Goal: Complete application form

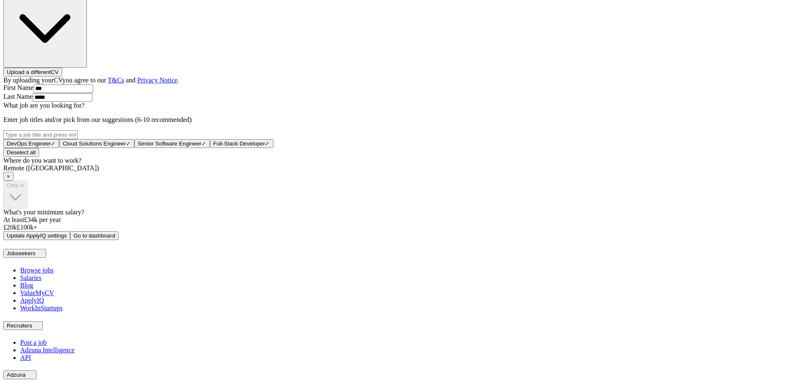
scroll to position [252, 0]
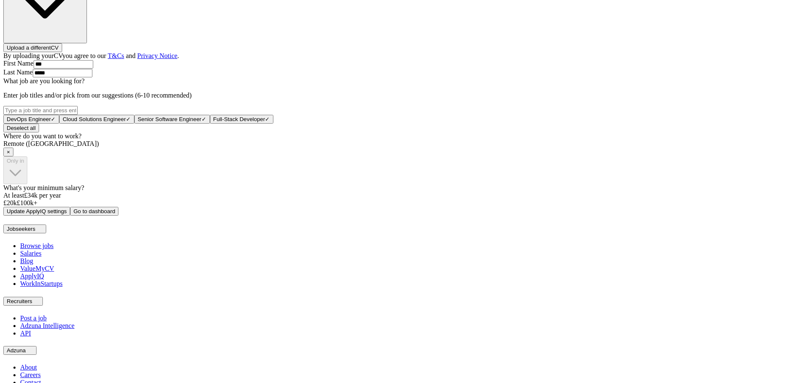
click at [10, 155] on span "×" at bounding box center [8, 152] width 3 height 6
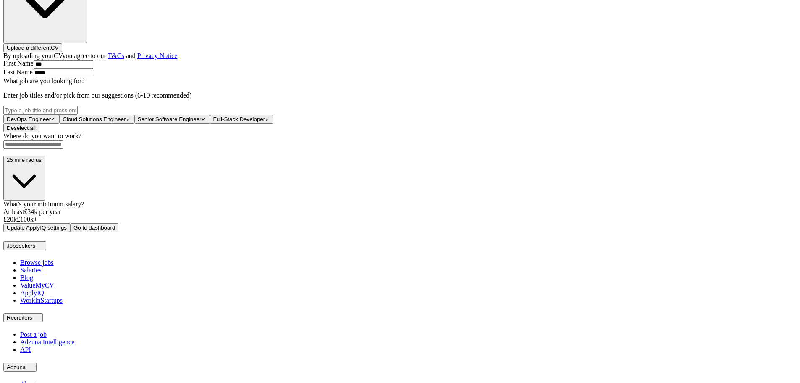
click at [63, 149] on input at bounding box center [33, 144] width 60 height 8
type input "******"
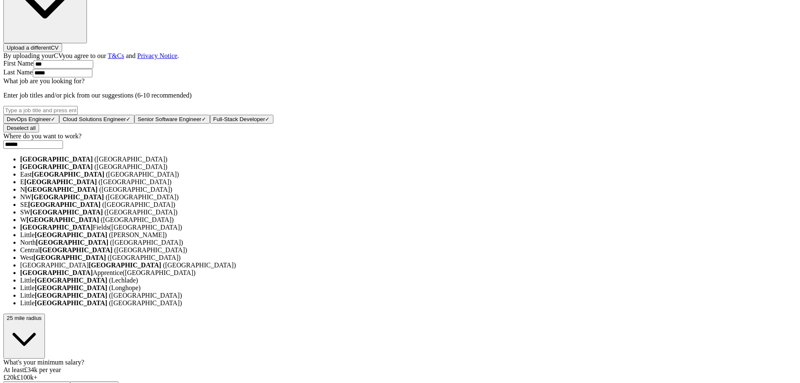
click at [350, 163] on li "[GEOGRAPHIC_DATA] ([GEOGRAPHIC_DATA])" at bounding box center [408, 159] width 777 height 8
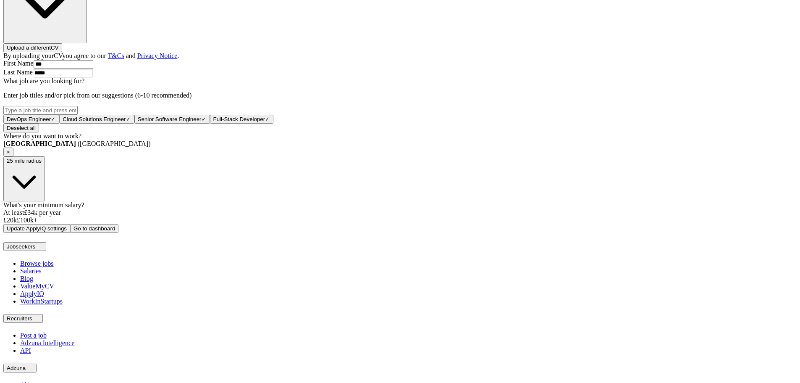
click at [10, 155] on span "×" at bounding box center [8, 152] width 3 height 6
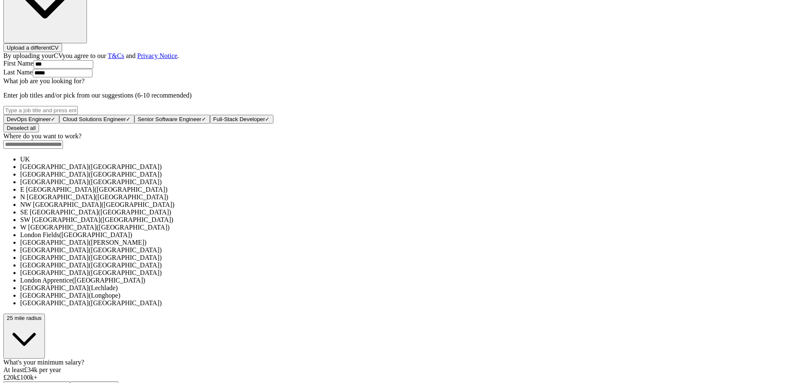
click at [63, 149] on input at bounding box center [33, 144] width 60 height 8
click at [585, 184] on div "ApplyIQ Let ApplyIQ do the hard work of searching and applying for jobs. Just t…" at bounding box center [399, 120] width 793 height 540
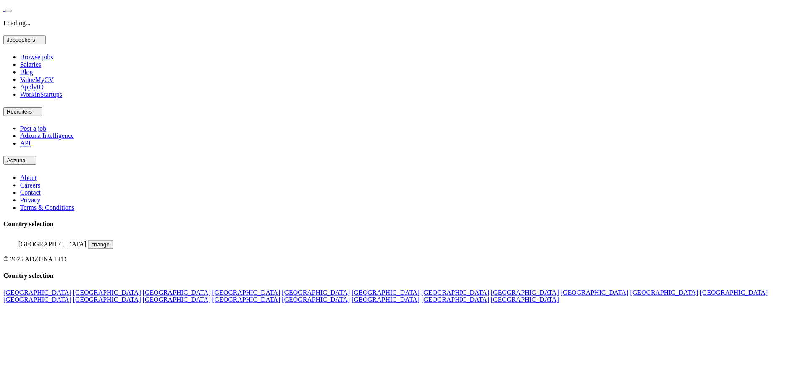
scroll to position [252, 0]
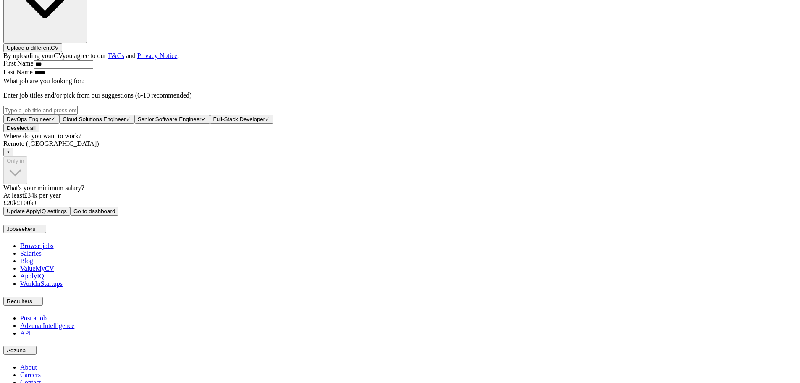
click at [10, 155] on span "×" at bounding box center [8, 152] width 3 height 6
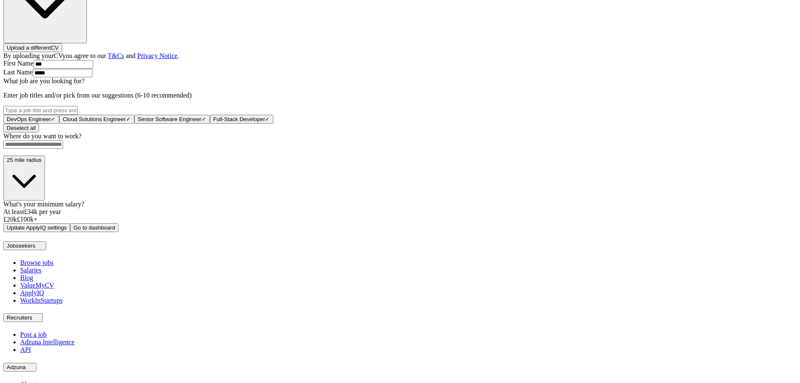
click at [63, 149] on input at bounding box center [33, 144] width 60 height 8
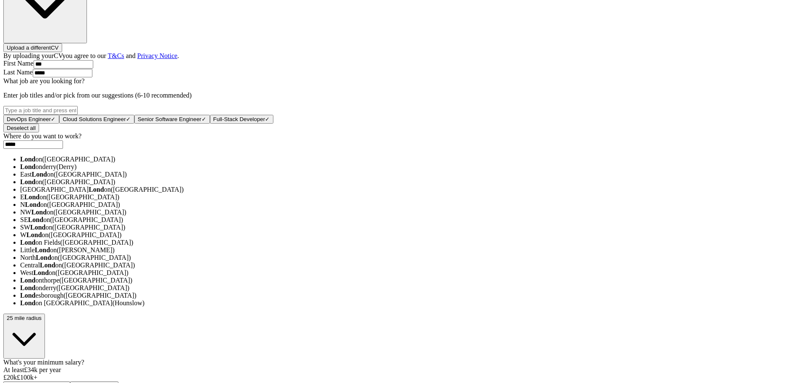
type input "******"
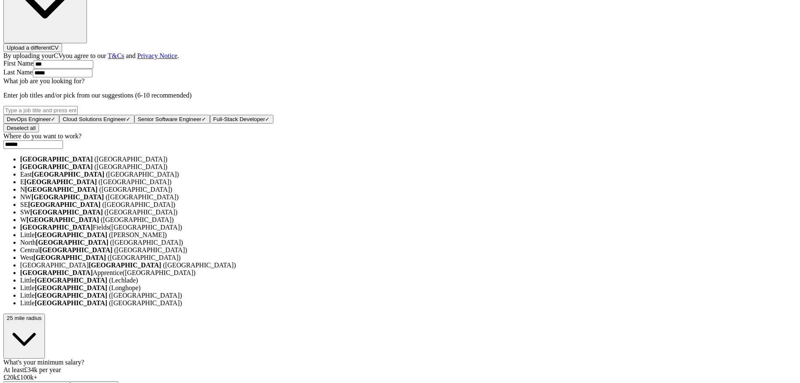
click at [345, 163] on li "[GEOGRAPHIC_DATA] ([GEOGRAPHIC_DATA])" at bounding box center [408, 159] width 777 height 8
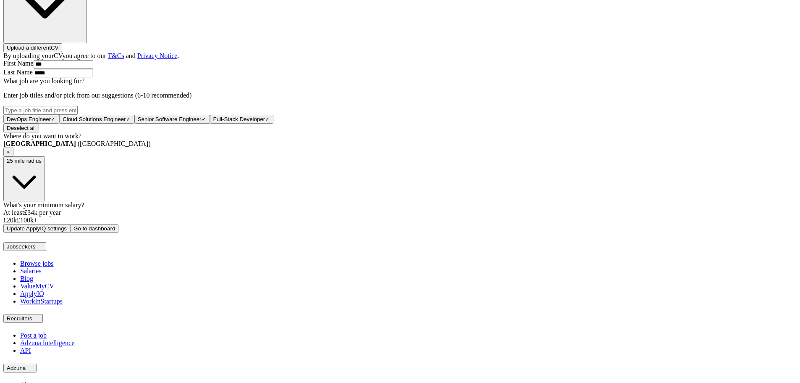
click at [585, 154] on div "ApplyIQ Let ApplyIQ do the hard work of searching and applying for jobs. Just t…" at bounding box center [399, 41] width 793 height 383
click at [10, 155] on span "×" at bounding box center [8, 152] width 3 height 6
click at [563, 194] on div "ApplyIQ Let ApplyIQ do the hard work of searching and applying for jobs. Just t…" at bounding box center [399, 41] width 793 height 382
click at [576, 232] on div "ApplyIQ Let ApplyIQ do the hard work of searching and applying for jobs. Just t…" at bounding box center [399, 41] width 793 height 382
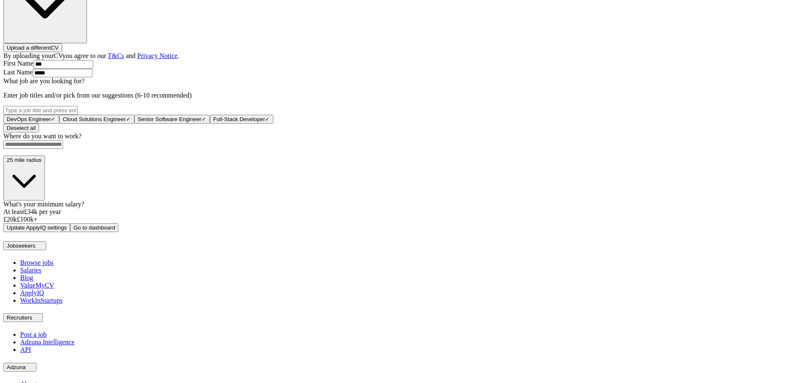
click at [570, 232] on div "ApplyIQ Let ApplyIQ do the hard work of searching and applying for jobs. Just t…" at bounding box center [399, 41] width 793 height 382
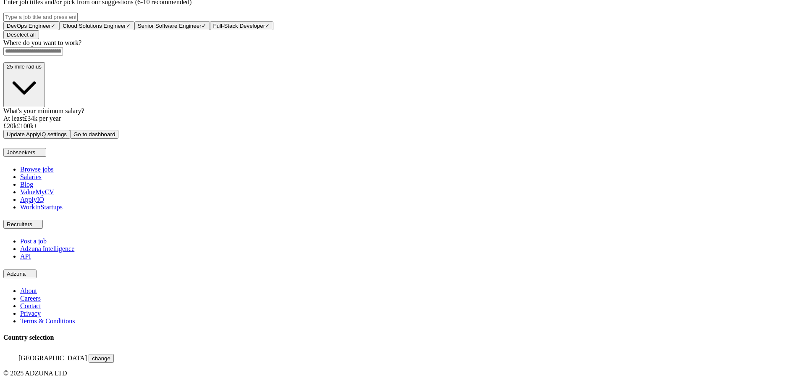
scroll to position [346, 0]
click at [357, 81] on div "Where do you want to work? 25 mile radius" at bounding box center [399, 73] width 793 height 68
click at [63, 55] on input at bounding box center [33, 51] width 60 height 8
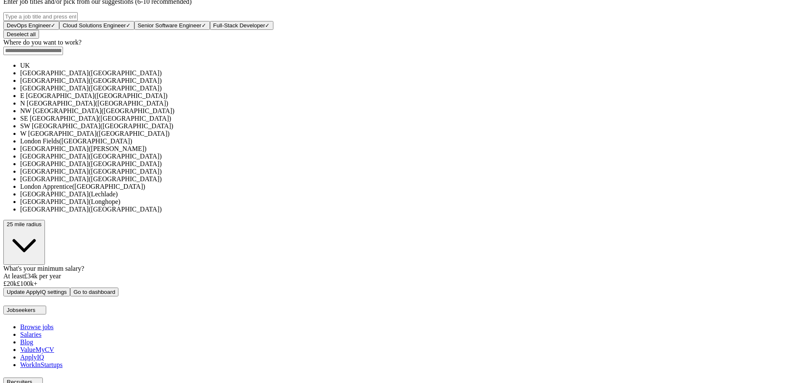
click at [393, 69] on li "UK" at bounding box center [408, 66] width 777 height 8
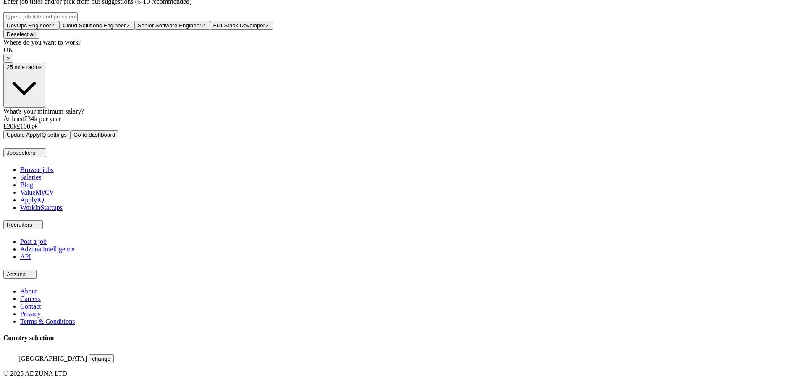
click at [10, 61] on span "×" at bounding box center [8, 58] width 3 height 6
click at [63, 55] on input at bounding box center [33, 51] width 60 height 8
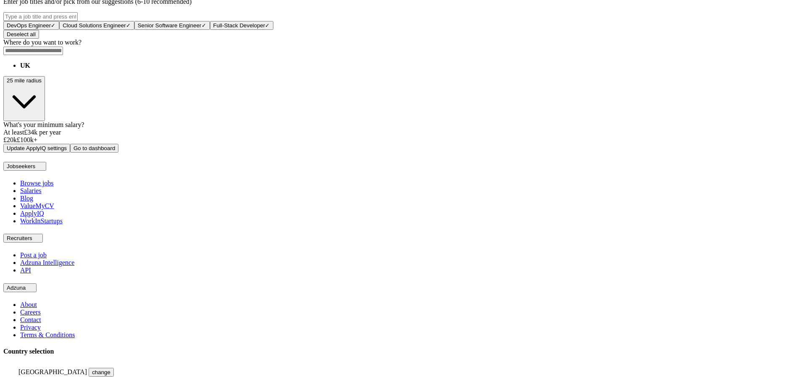
click at [344, 69] on li "UK" at bounding box center [408, 66] width 777 height 8
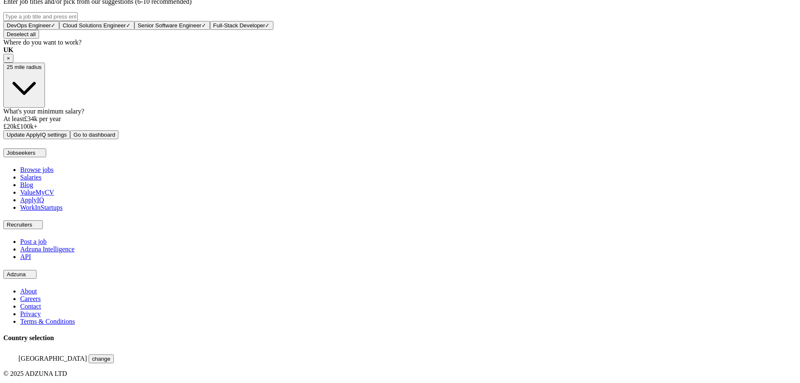
click at [70, 139] on button "Update ApplyIQ settings" at bounding box center [36, 134] width 67 height 9
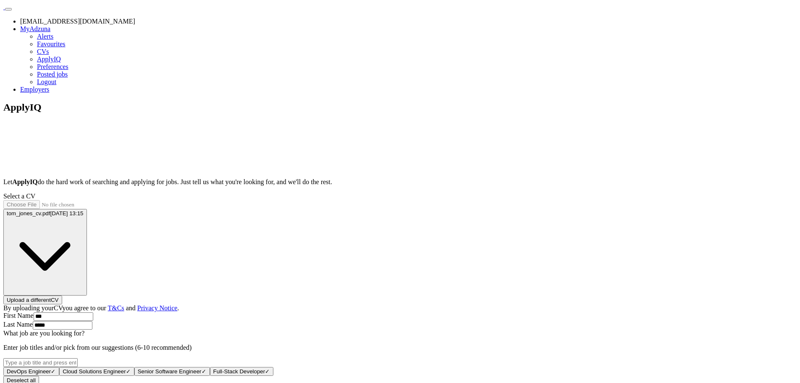
scroll to position [252, 0]
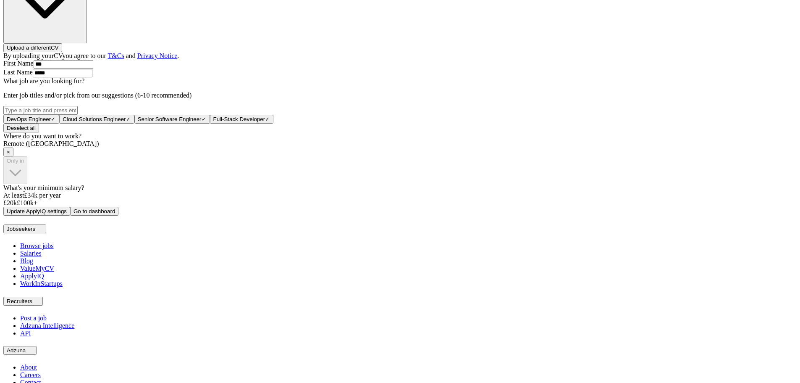
click at [634, 215] on div "ApplyIQ Let ApplyIQ do the hard work of searching and applying for jobs. Just t…" at bounding box center [399, 33] width 793 height 366
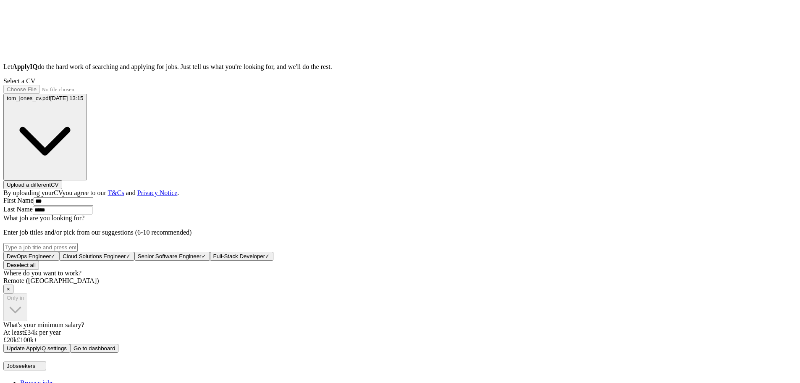
scroll to position [0, 0]
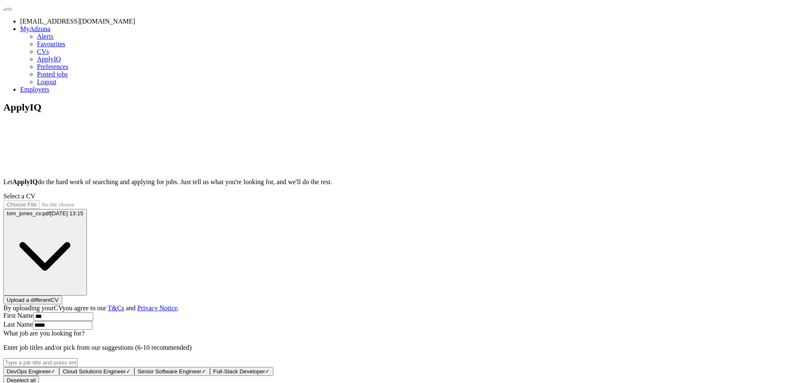
click at [56, 85] on link "Logout" at bounding box center [46, 81] width 19 height 7
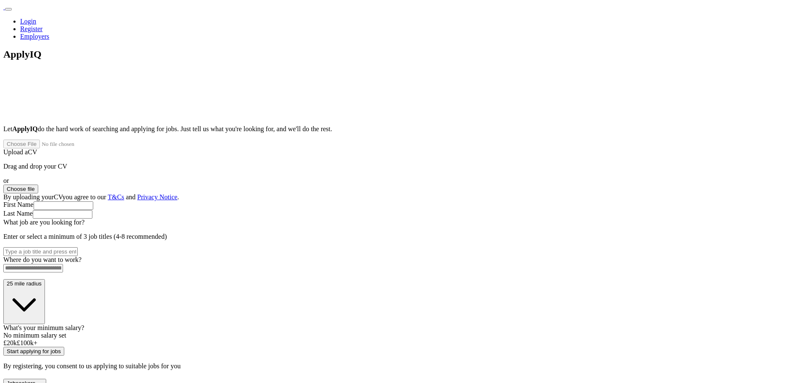
type input "**********"
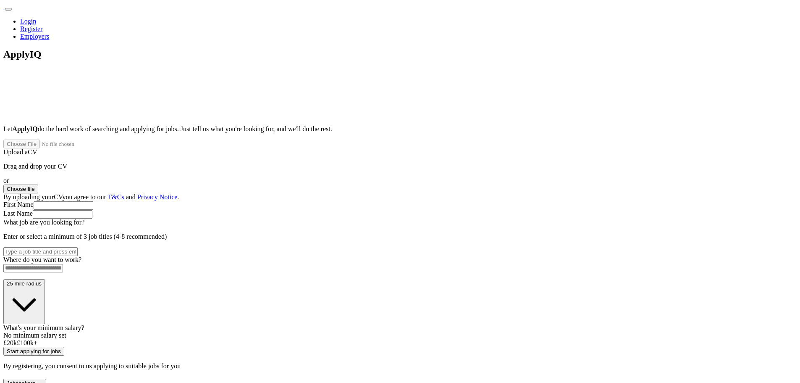
type input "**********"
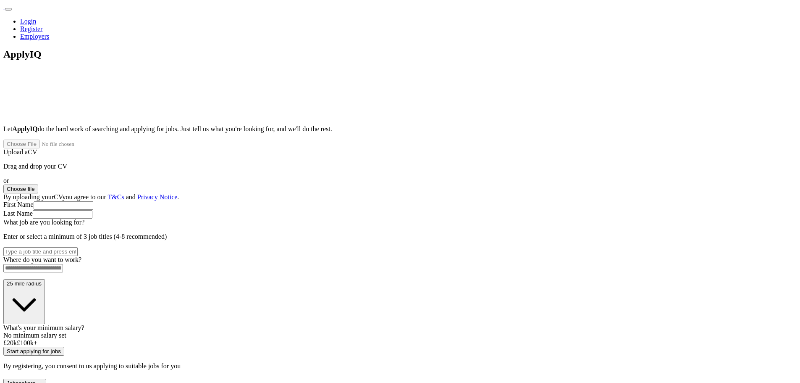
drag, startPoint x: 422, startPoint y: 172, endPoint x: 323, endPoint y: 173, distance: 99.1
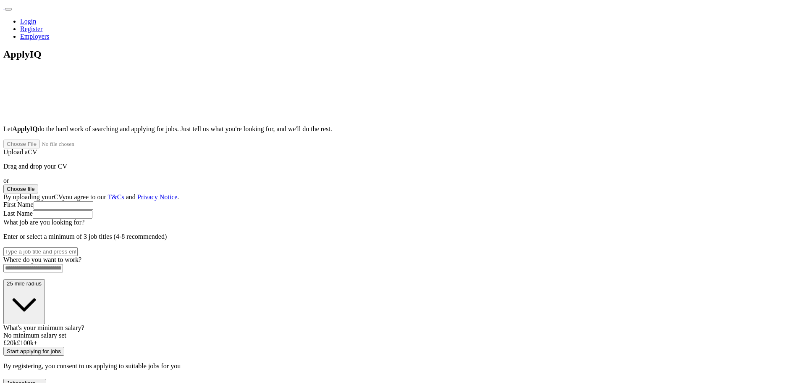
type input "**********"
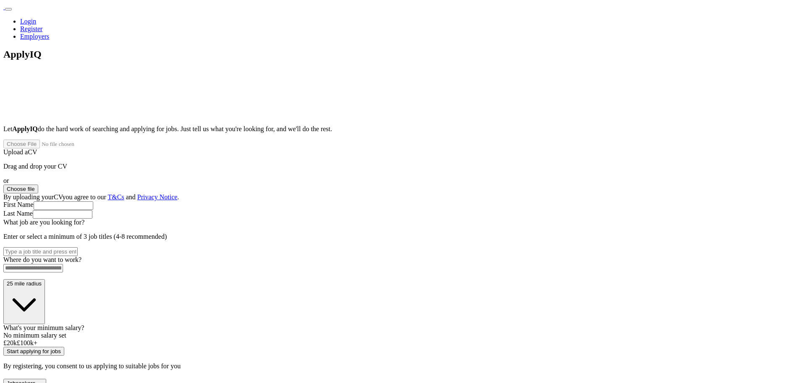
drag, startPoint x: 421, startPoint y: 172, endPoint x: 320, endPoint y: 172, distance: 101.6
copy label "Email address already registered."
drag, startPoint x: 457, startPoint y: 189, endPoint x: 115, endPoint y: 189, distance: 342.7
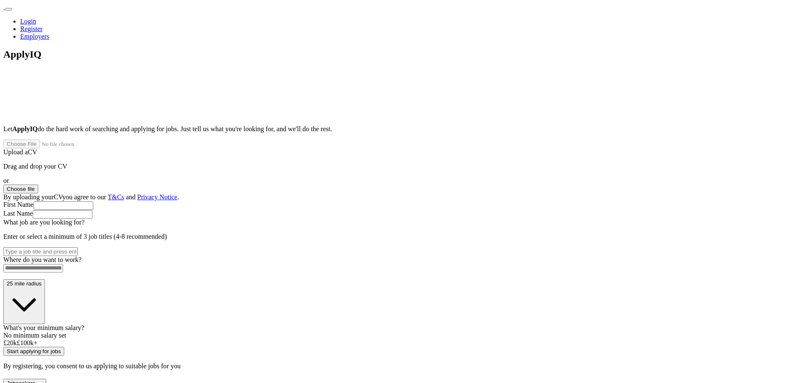
type input "**********"
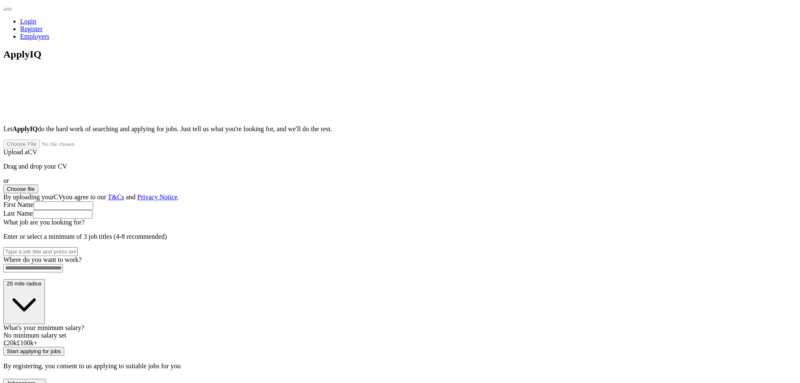
drag, startPoint x: 373, startPoint y: 187, endPoint x: 373, endPoint y: 194, distance: 7.6
paste input "**********"
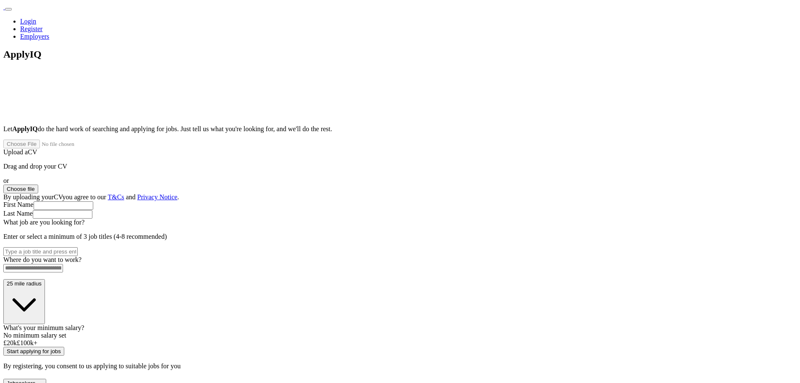
type input "**********"
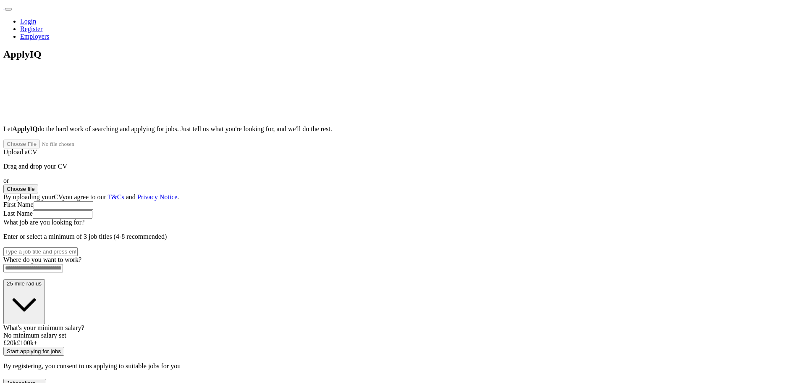
paste input "**********"
drag, startPoint x: 404, startPoint y: 186, endPoint x: 354, endPoint y: 186, distance: 50.4
type input "**********"
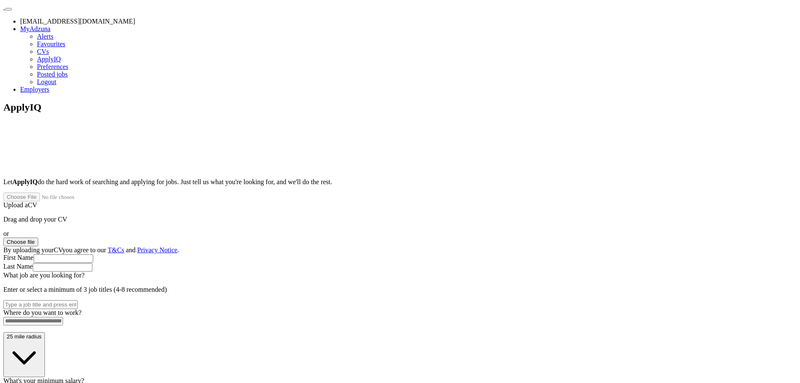
click at [38, 237] on button "Choose file" at bounding box center [20, 241] width 35 height 9
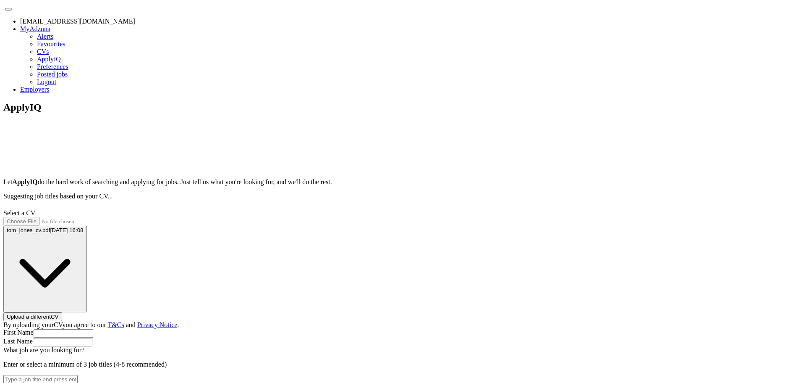
type input "***"
type input "*****"
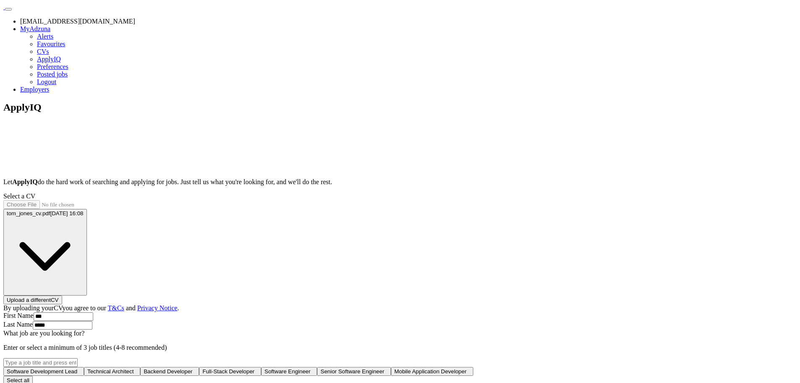
scroll to position [42, 0]
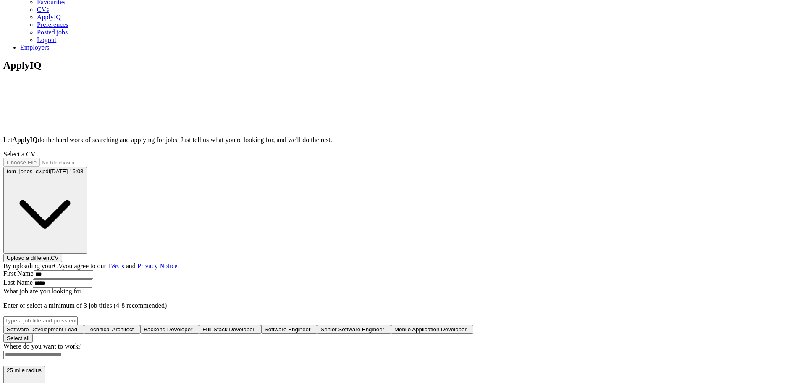
click at [84, 325] on button "Software Development Lead +" at bounding box center [43, 329] width 81 height 9
click at [135, 326] on span "Technical Architect" at bounding box center [112, 329] width 46 height 6
click at [203, 325] on button "Backend Developer +" at bounding box center [173, 329] width 59 height 9
click at [258, 326] on span "Full-Stack Developer" at bounding box center [232, 329] width 52 height 6
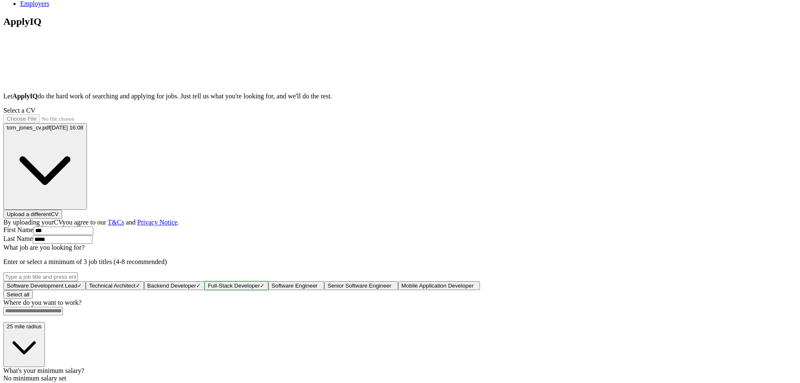
scroll to position [252, 0]
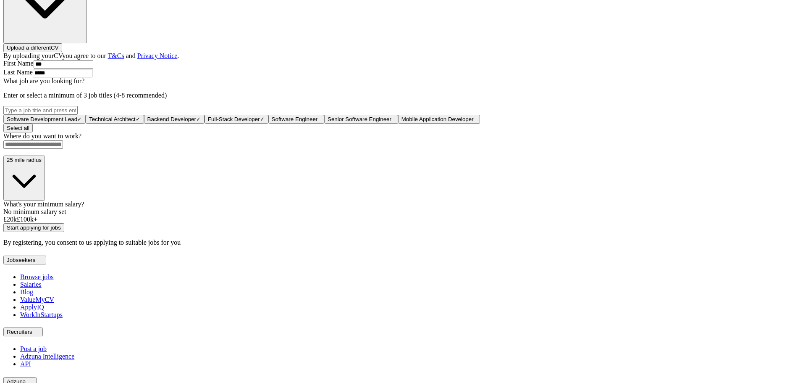
click at [63, 149] on input at bounding box center [33, 144] width 60 height 8
type input "******"
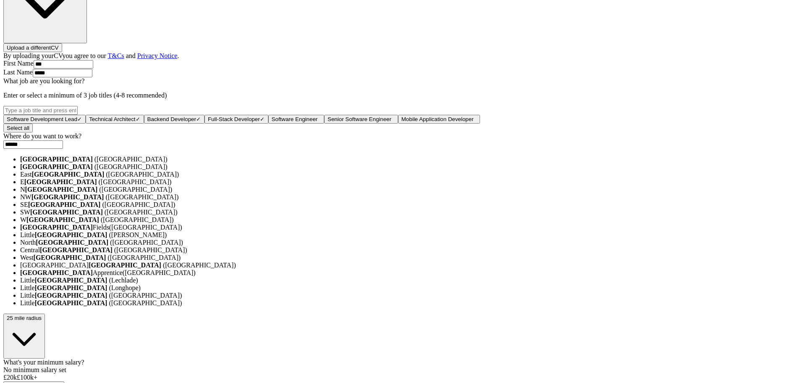
click at [370, 163] on li "[GEOGRAPHIC_DATA] ([GEOGRAPHIC_DATA])" at bounding box center [408, 159] width 777 height 8
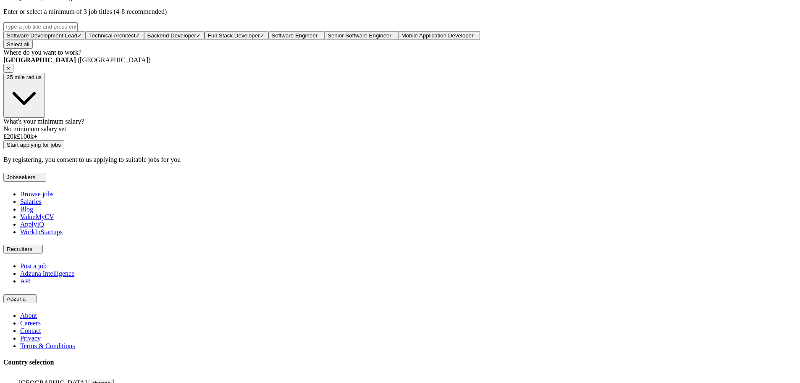
scroll to position [336, 0]
click at [10, 71] on span "×" at bounding box center [8, 68] width 3 height 6
click at [63, 65] on input at bounding box center [33, 60] width 60 height 8
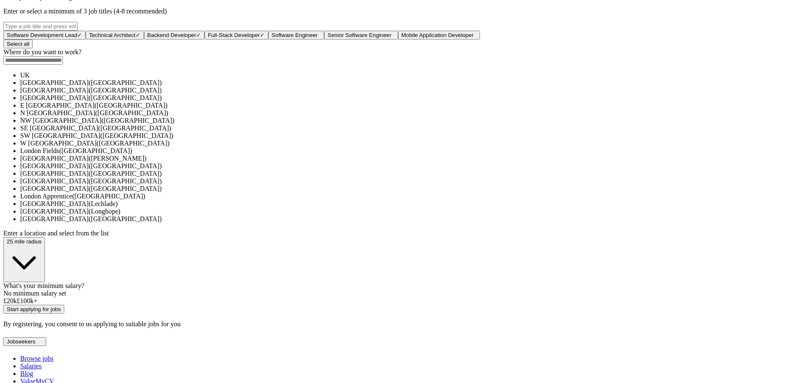
click at [547, 174] on div "ApplyIQ Let ApplyIQ do the hard work of searching and applying for jobs. Just t…" at bounding box center [399, 47] width 793 height 562
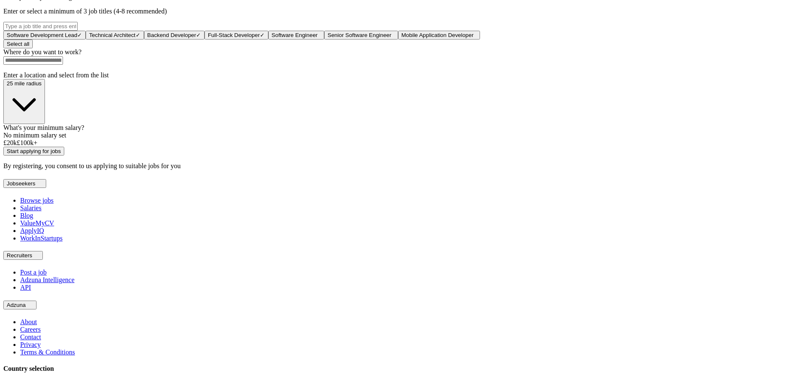
click at [63, 65] on input at bounding box center [33, 60] width 60 height 8
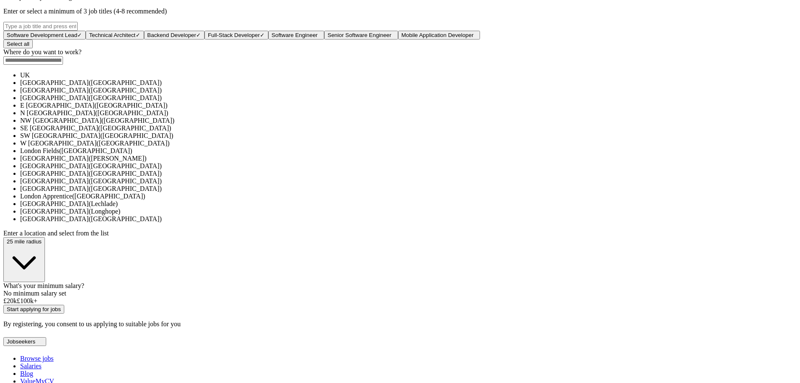
click at [393, 79] on li "UK" at bounding box center [408, 75] width 777 height 8
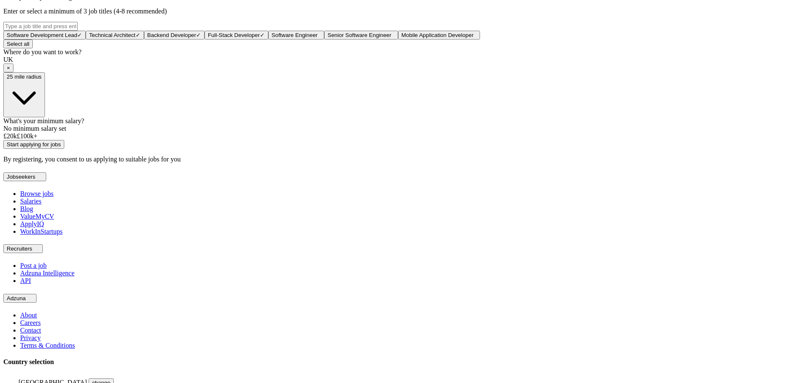
click at [394, 132] on div at bounding box center [399, 132] width 793 height 0
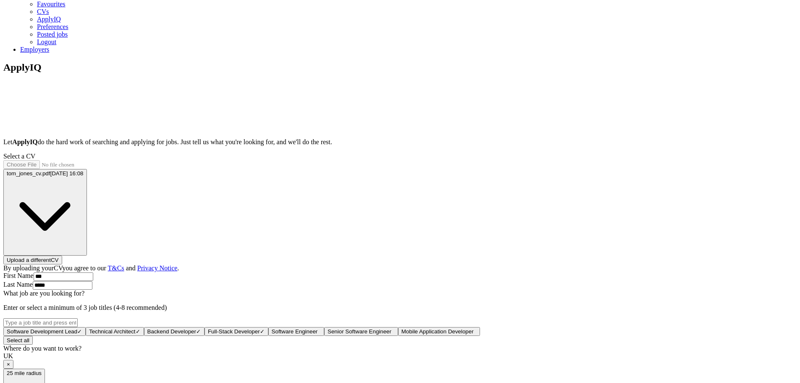
scroll to position [0, 0]
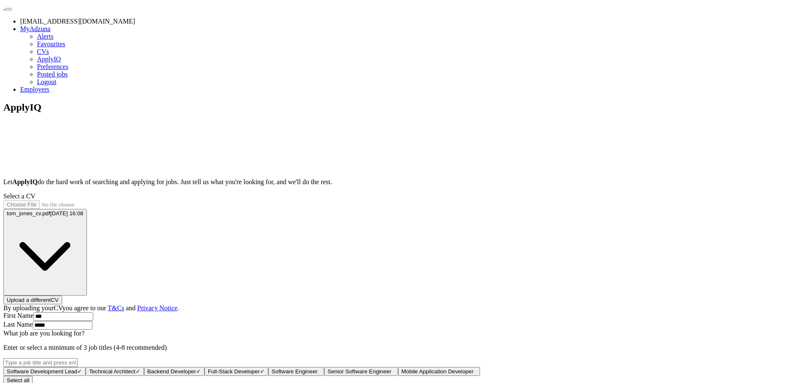
drag, startPoint x: 572, startPoint y: 14, endPoint x: 454, endPoint y: 12, distance: 118.5
click at [454, 18] on li "[EMAIL_ADDRESS][DOMAIN_NAME]" at bounding box center [408, 22] width 777 height 8
copy li "[EMAIL_ADDRESS][DOMAIN_NAME]"
